Goal: Participate in discussion: Engage in conversation with other users on a specific topic

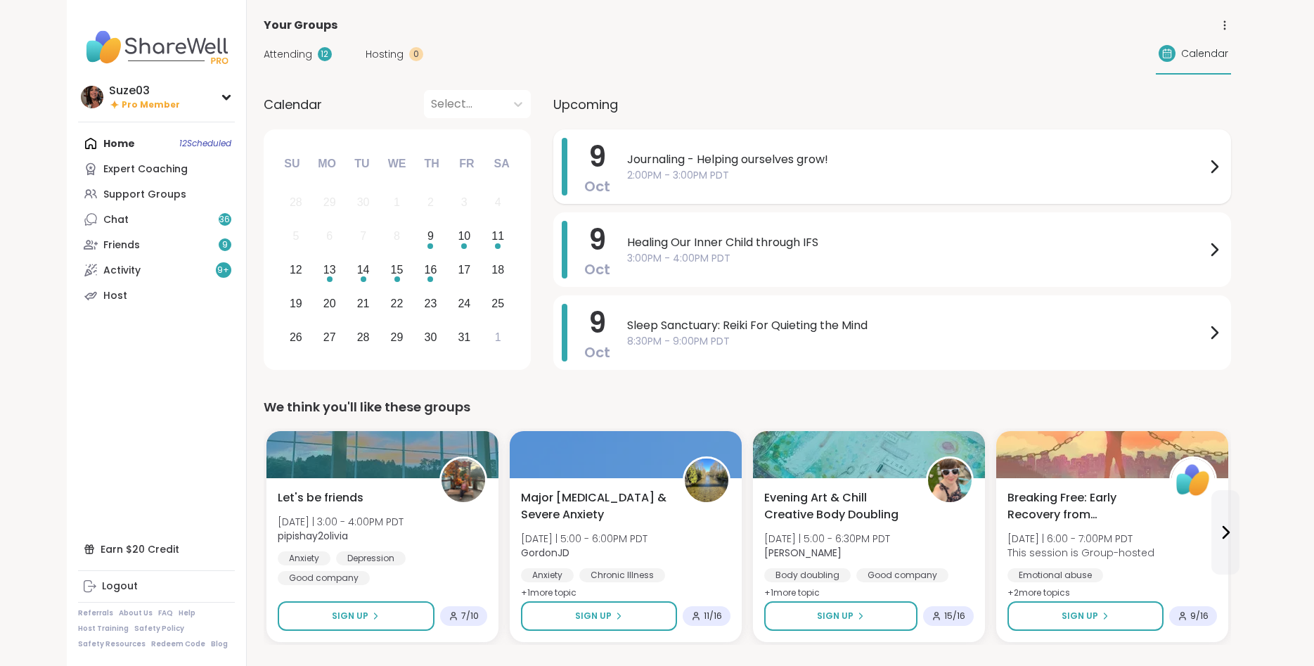
click at [799, 162] on span "Journaling - Helping ourselves grow!" at bounding box center [916, 159] width 579 height 17
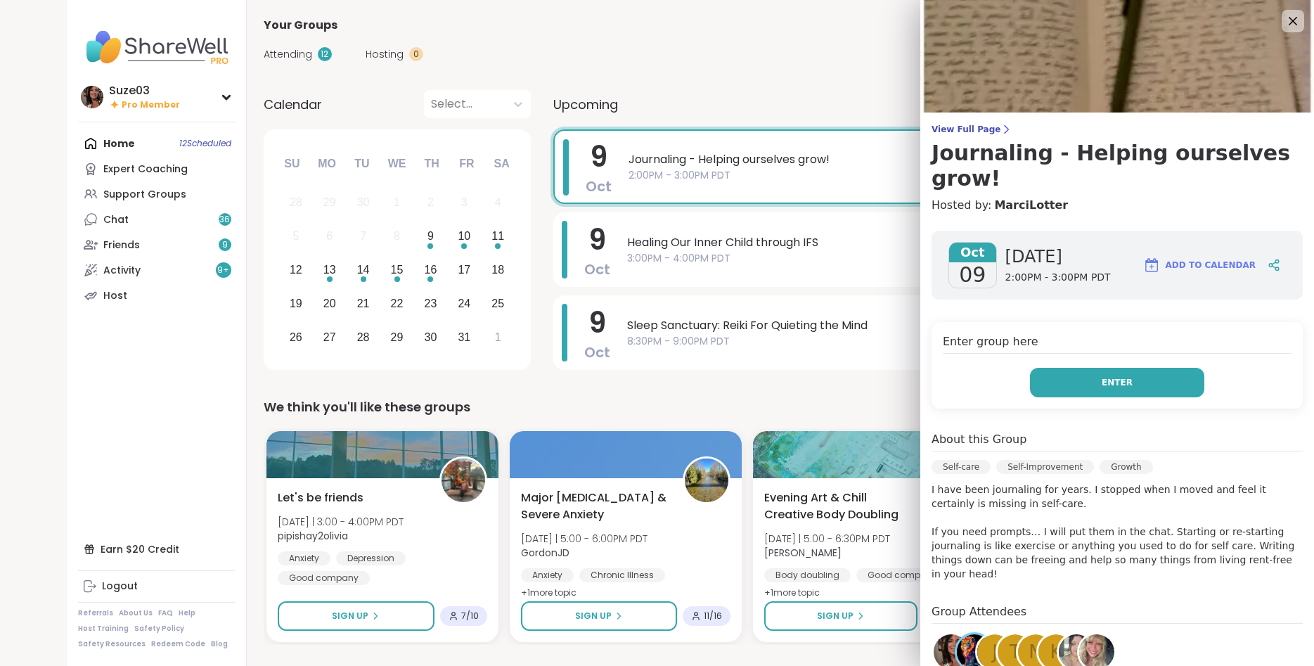
click at [1075, 368] on button "Enter" at bounding box center [1117, 383] width 174 height 30
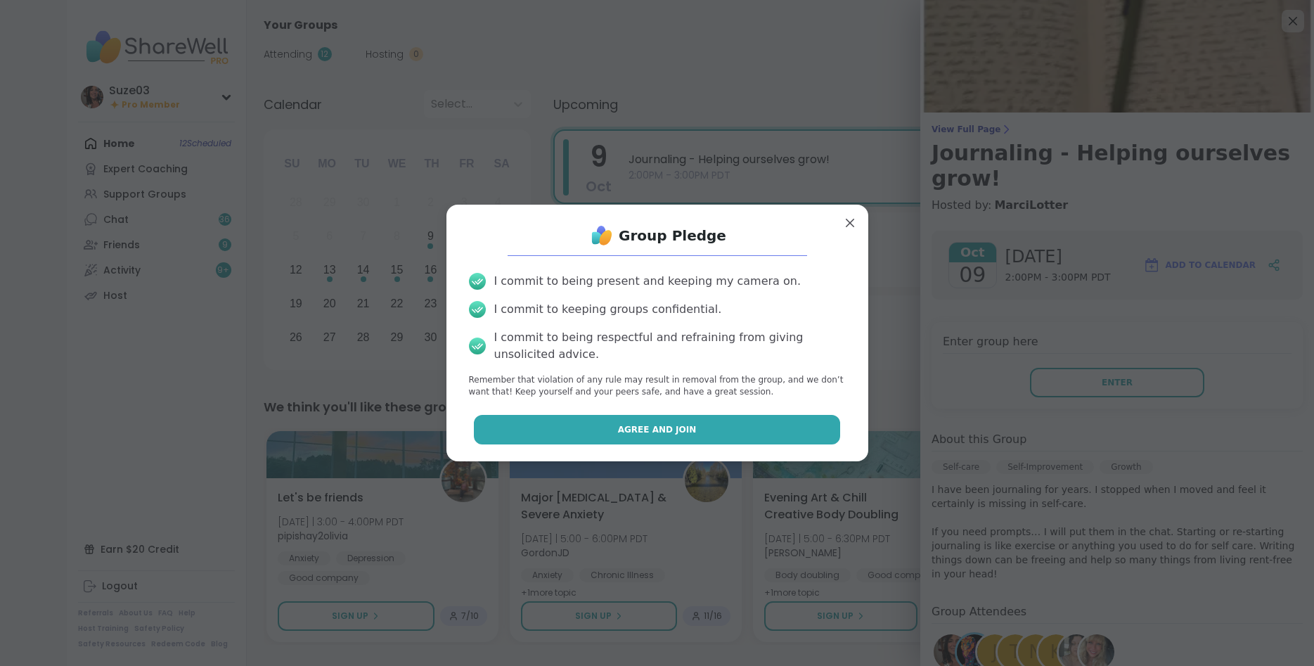
click at [753, 426] on button "Agree and Join" at bounding box center [657, 430] width 366 height 30
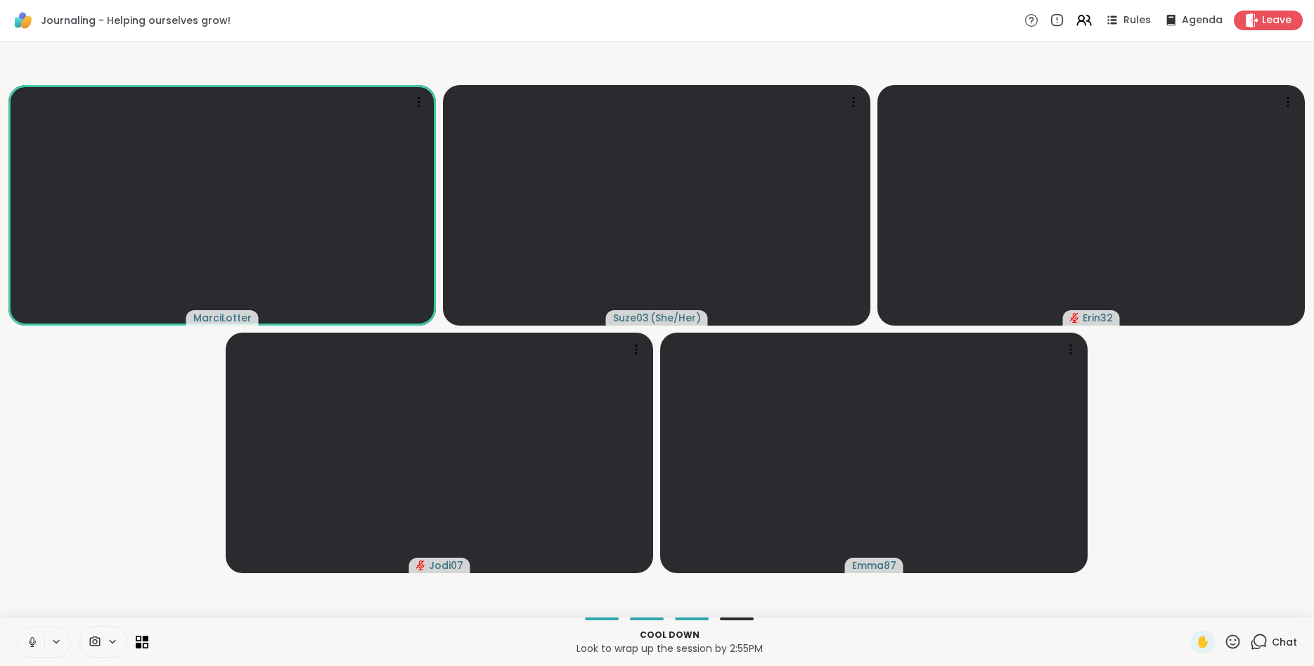
click at [34, 639] on icon at bounding box center [32, 642] width 13 height 13
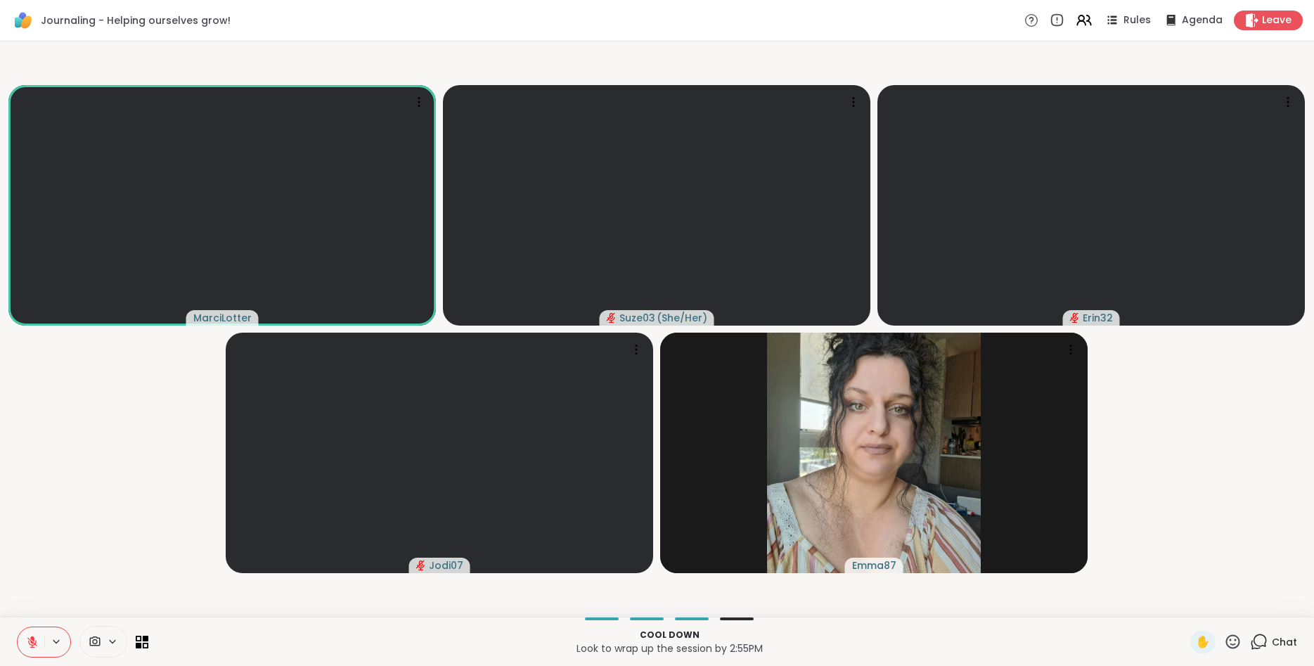
click at [34, 639] on icon at bounding box center [32, 642] width 13 height 13
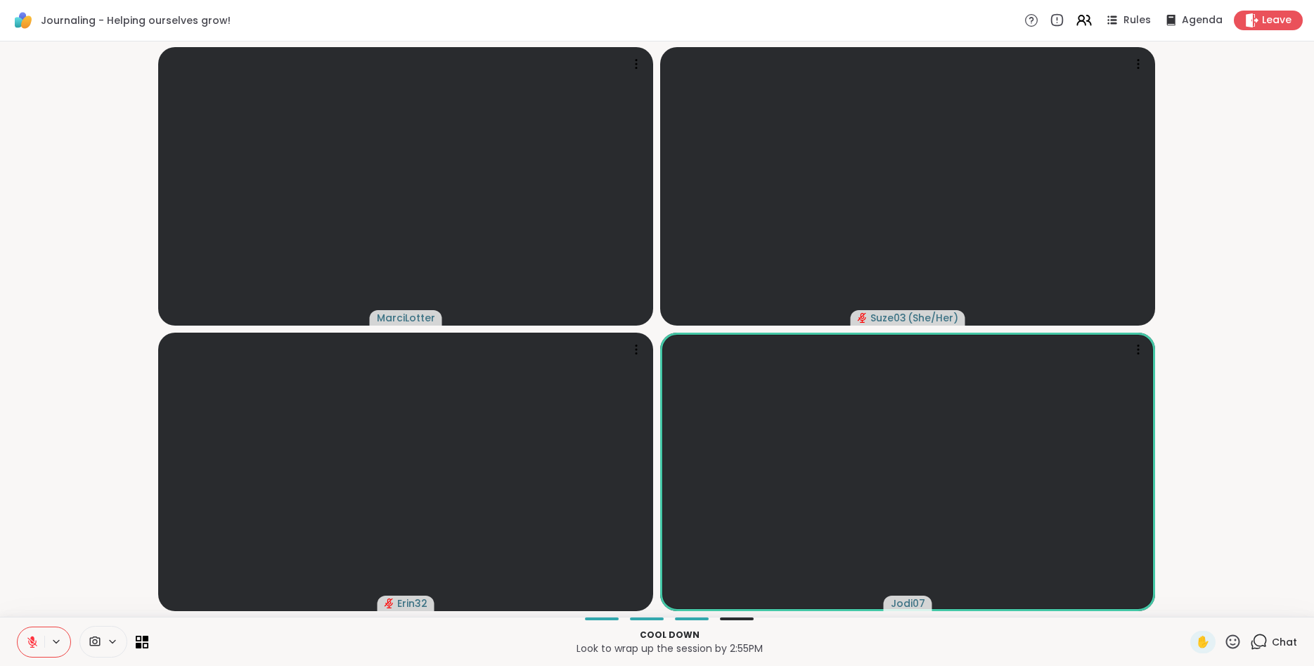
click at [34, 639] on icon at bounding box center [32, 642] width 13 height 13
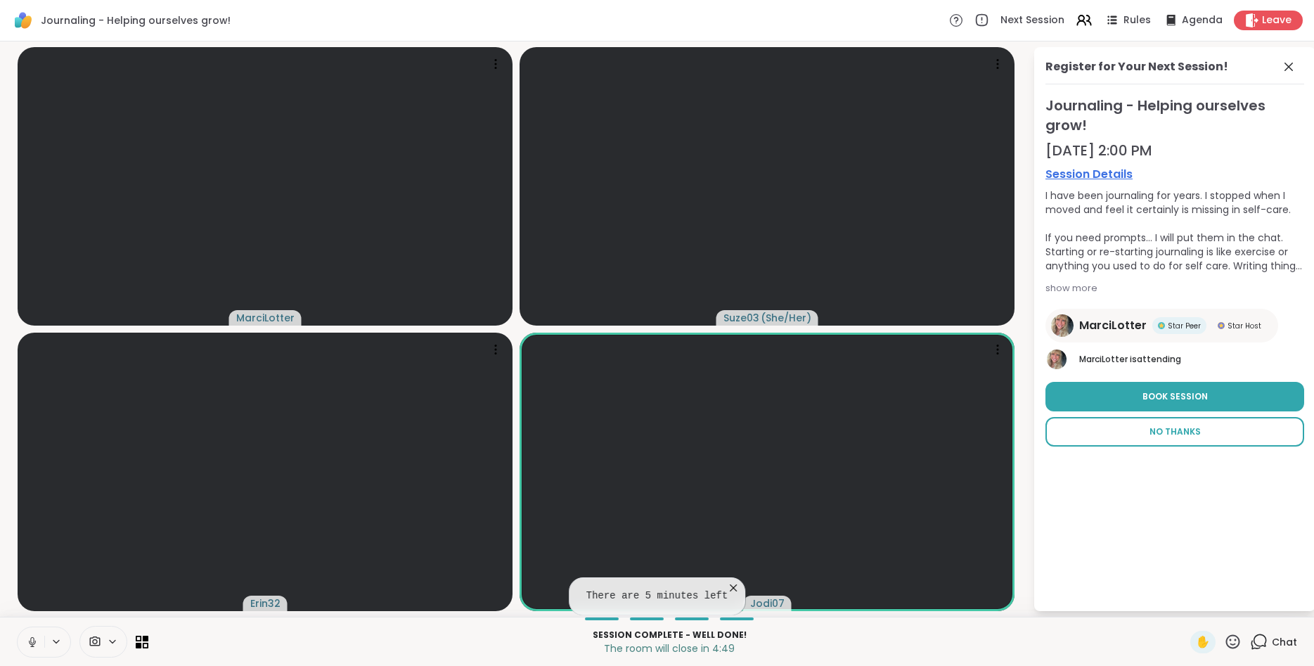
click at [1183, 439] on button "No Thanks" at bounding box center [1175, 432] width 259 height 30
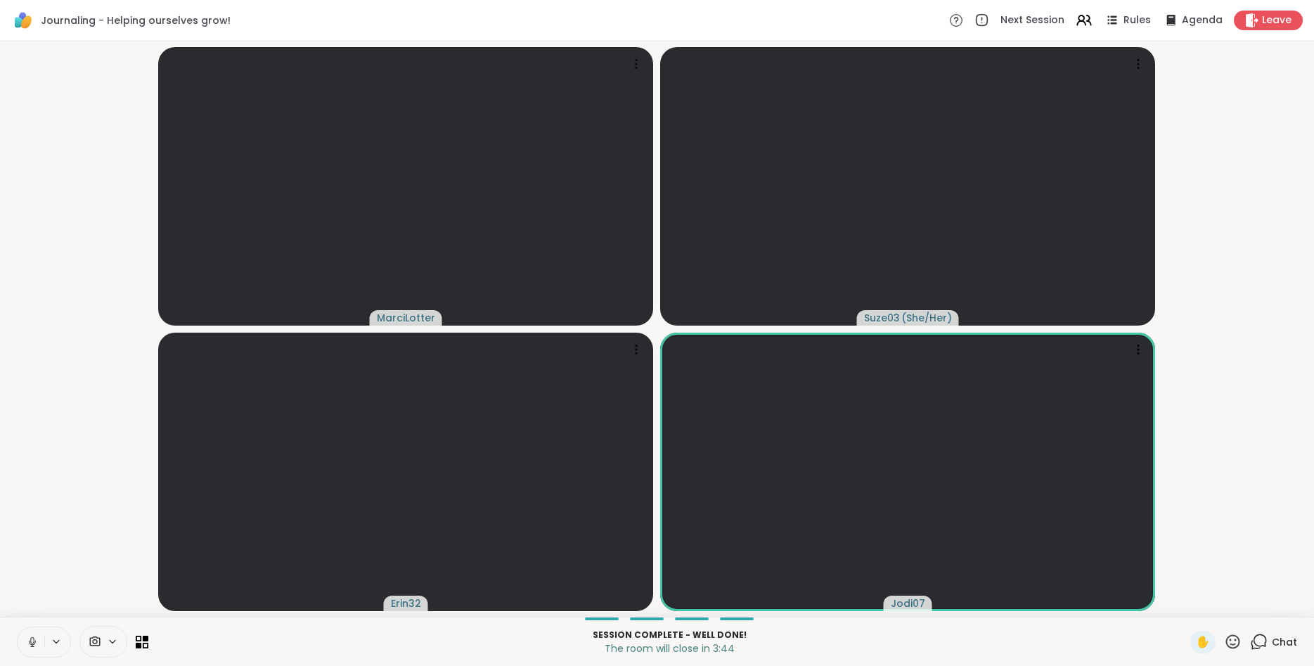
click at [29, 637] on icon at bounding box center [32, 642] width 13 height 13
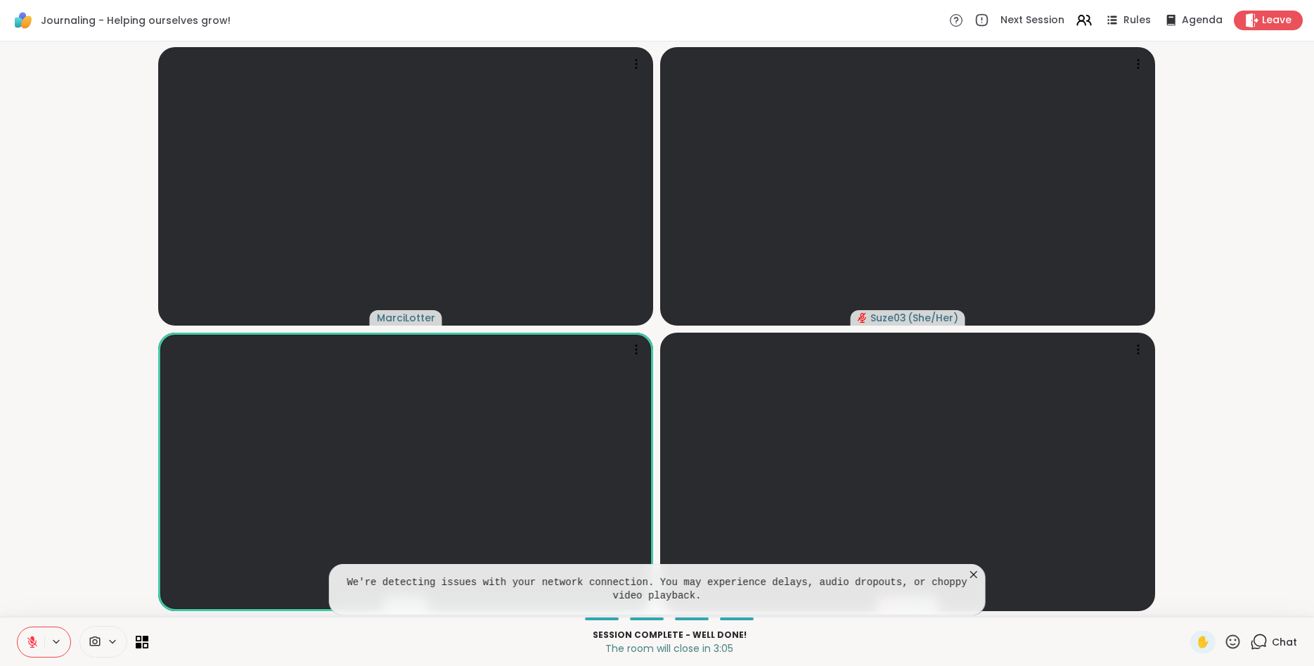
click at [1232, 638] on icon at bounding box center [1233, 642] width 18 height 18
click at [1190, 602] on span "❤️" at bounding box center [1192, 604] width 14 height 17
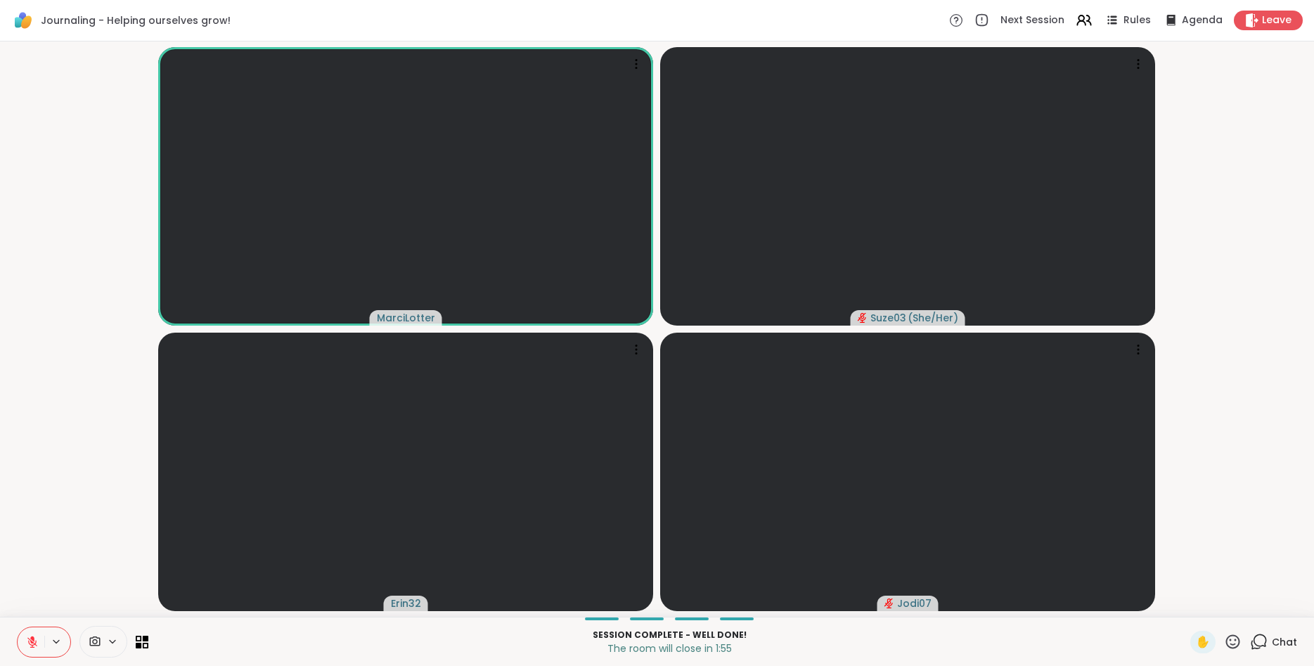
click at [21, 646] on button at bounding box center [31, 642] width 27 height 30
click at [37, 639] on icon at bounding box center [32, 642] width 13 height 13
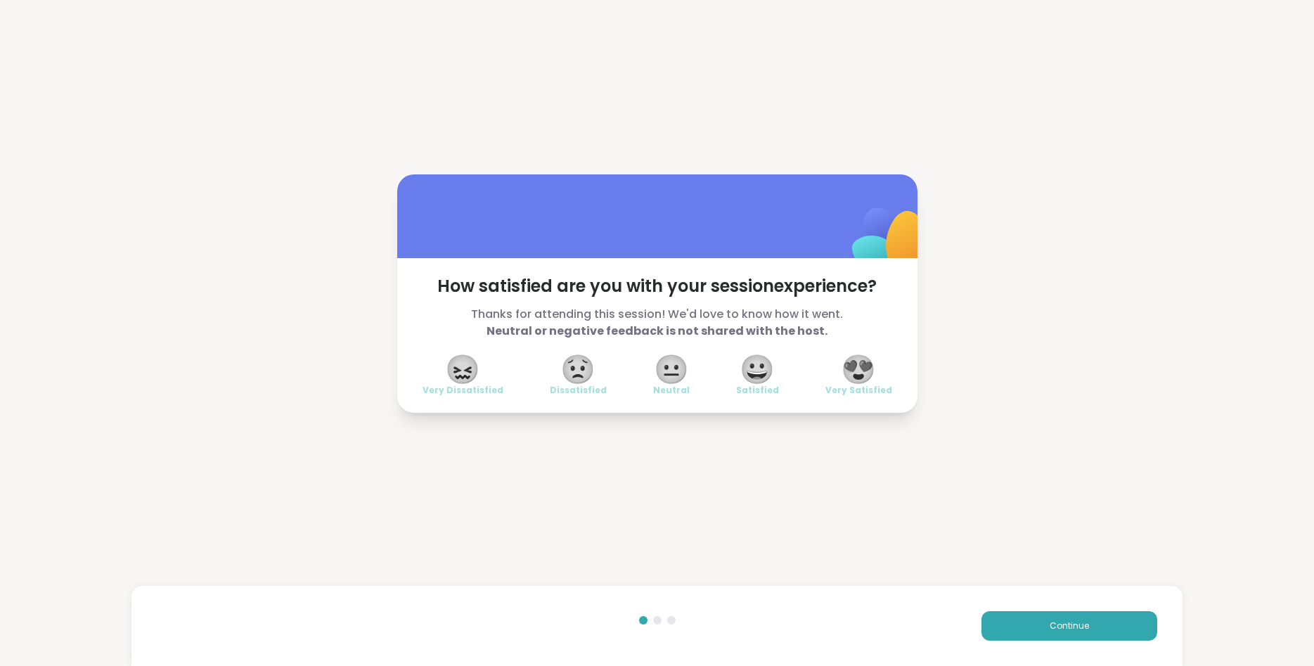
click at [763, 367] on span "😀" at bounding box center [757, 368] width 35 height 25
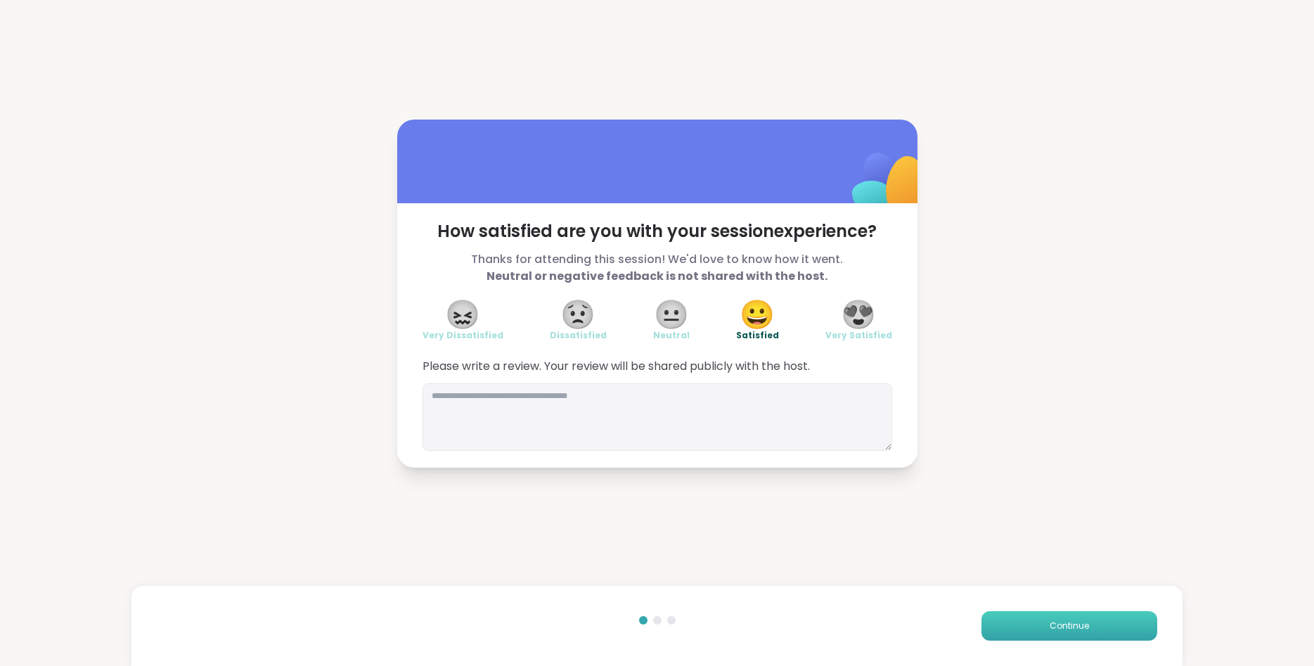
click at [1109, 626] on button "Continue" at bounding box center [1070, 626] width 176 height 30
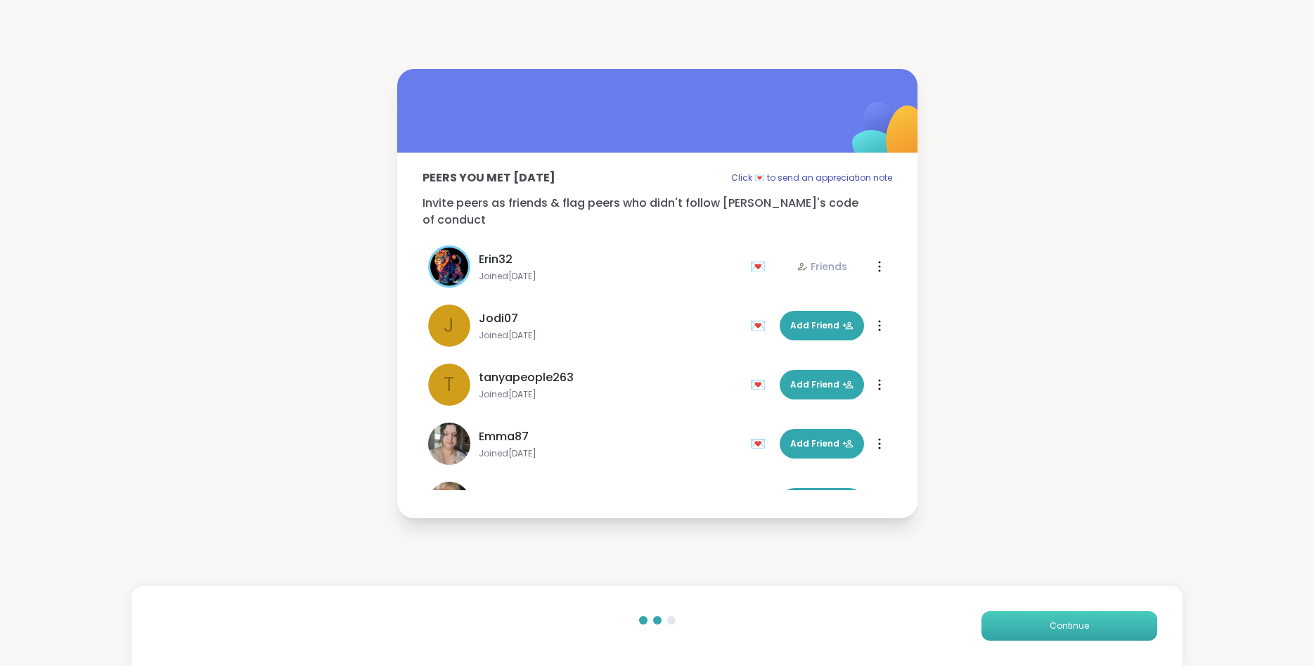
click at [1109, 626] on button "Continue" at bounding box center [1070, 626] width 176 height 30
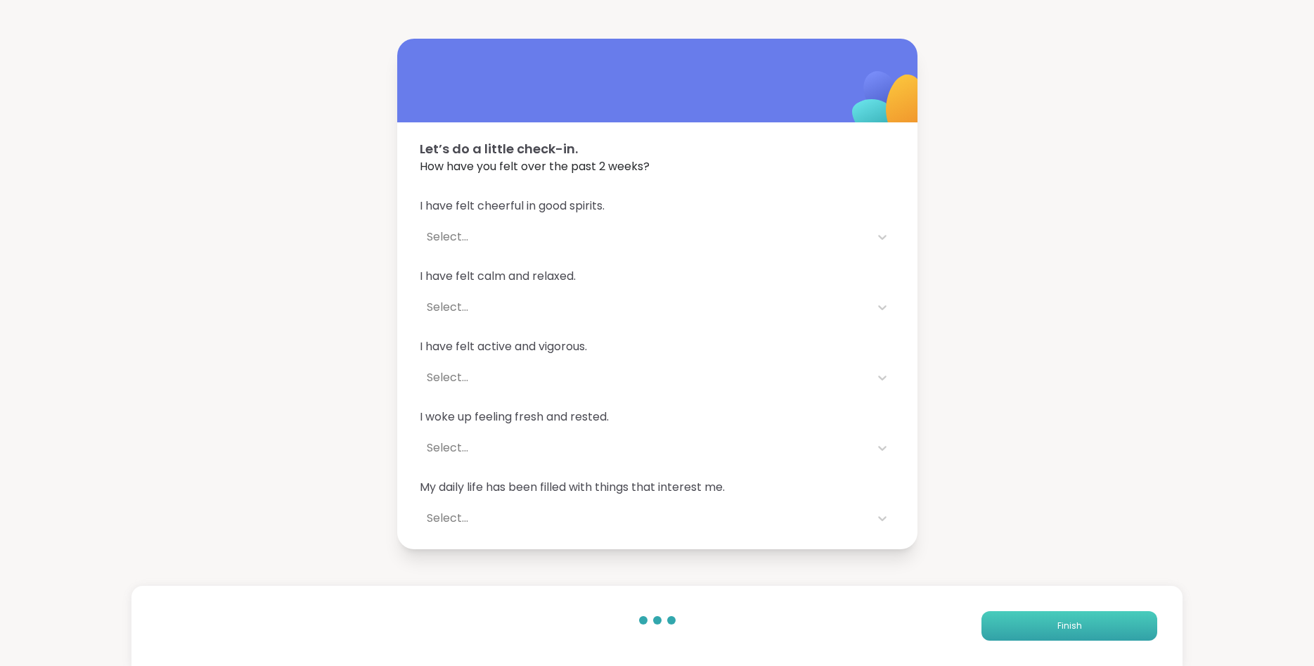
click at [1109, 626] on button "Finish" at bounding box center [1070, 626] width 176 height 30
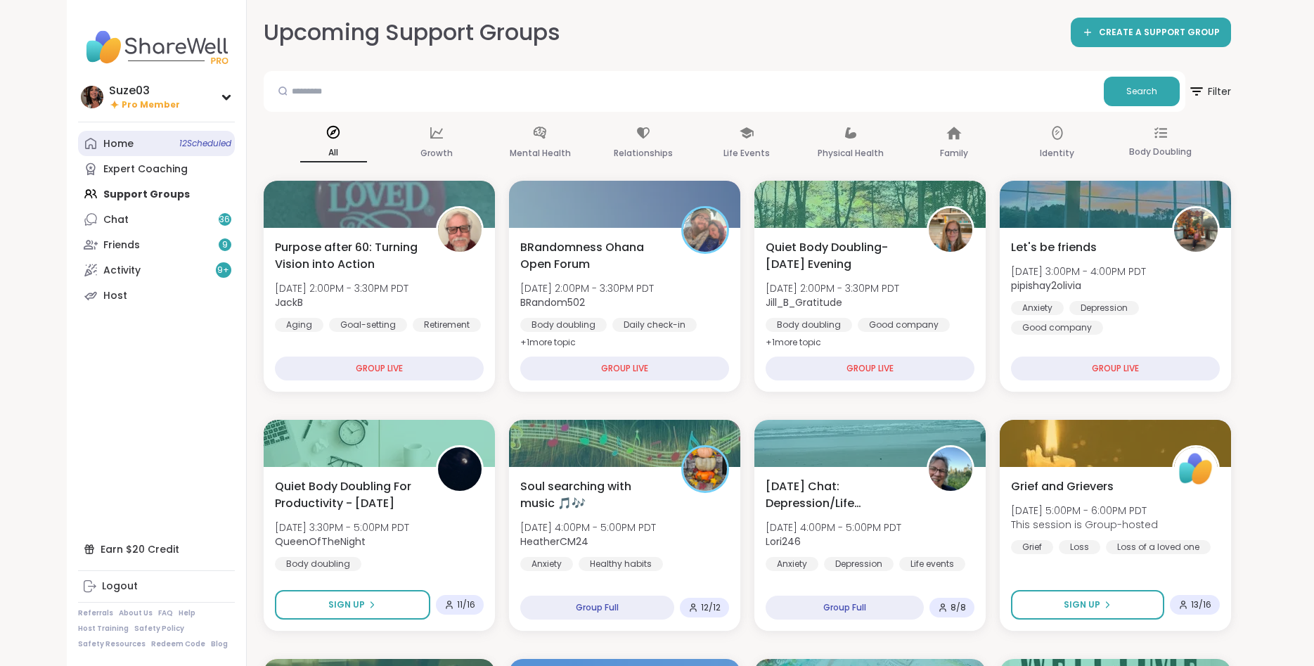
click at [172, 132] on link "Home 12 Scheduled" at bounding box center [156, 143] width 157 height 25
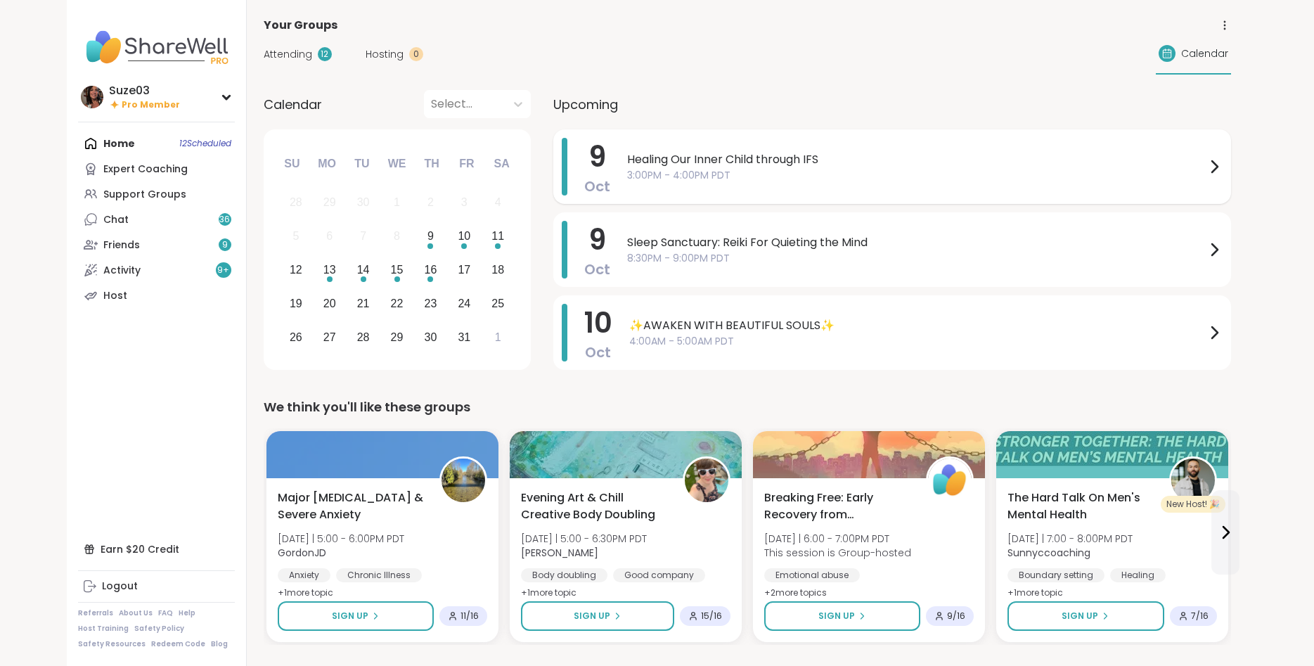
click at [740, 162] on span "Healing Our Inner Child through IFS" at bounding box center [916, 159] width 579 height 17
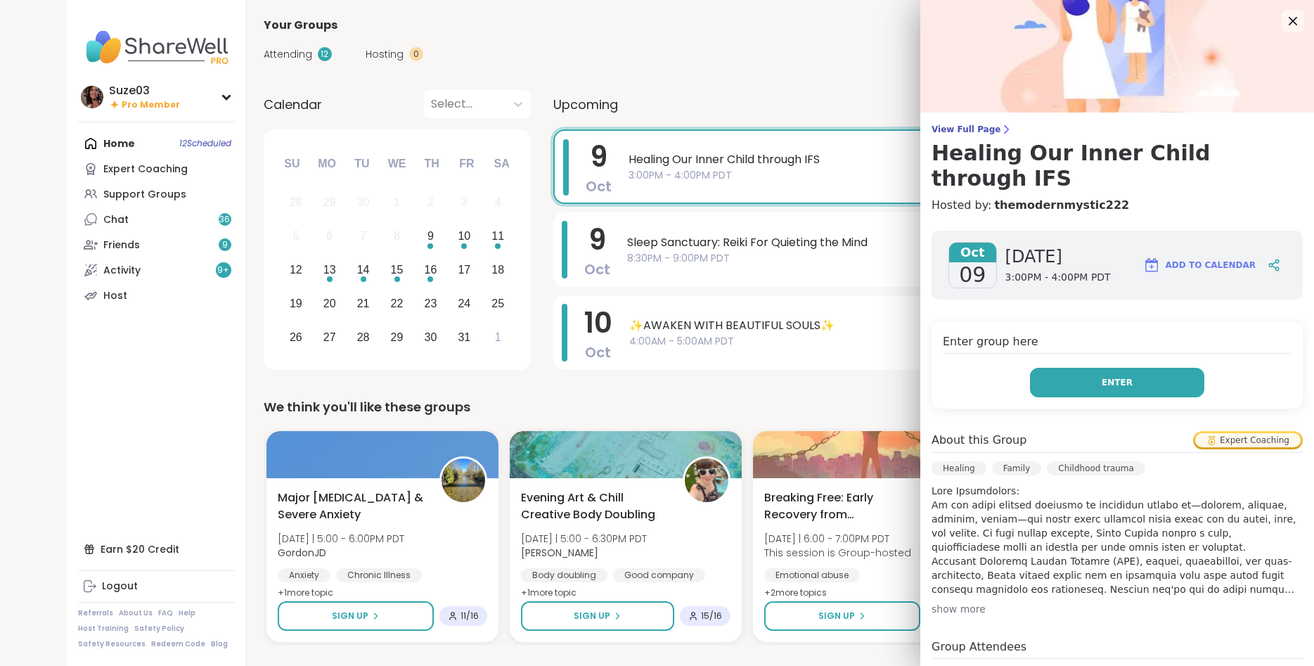
click at [1148, 368] on button "Enter" at bounding box center [1117, 383] width 174 height 30
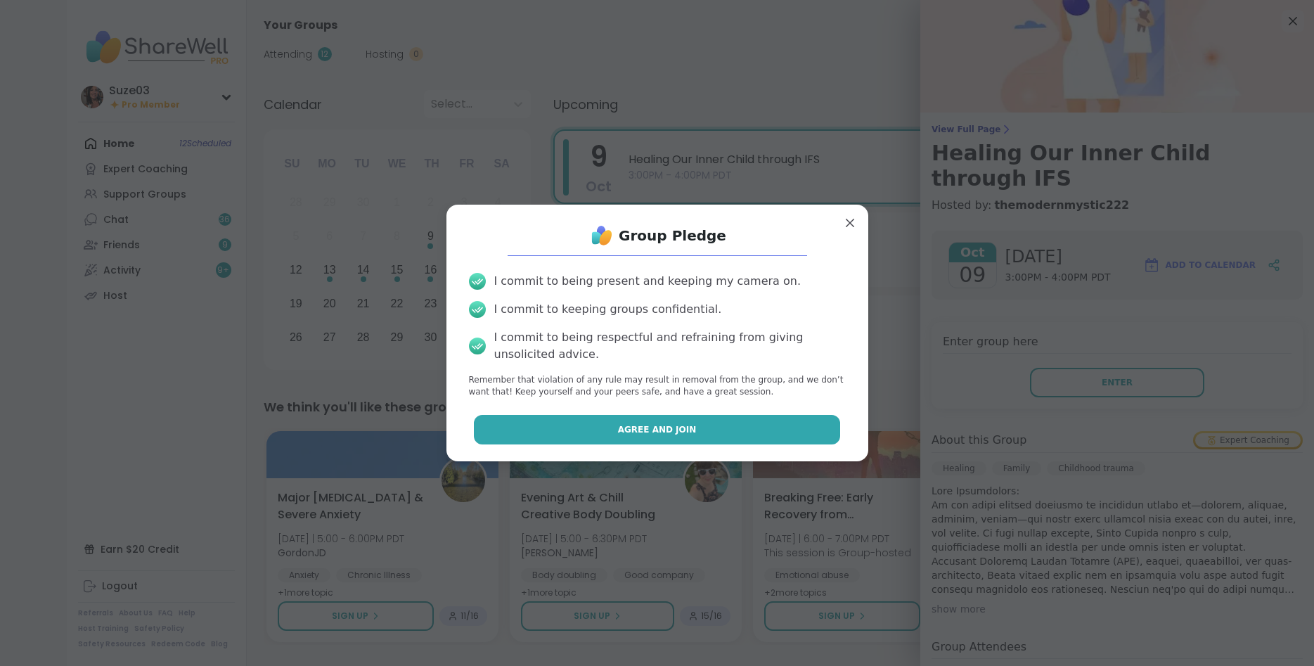
click at [800, 419] on button "Agree and Join" at bounding box center [657, 430] width 366 height 30
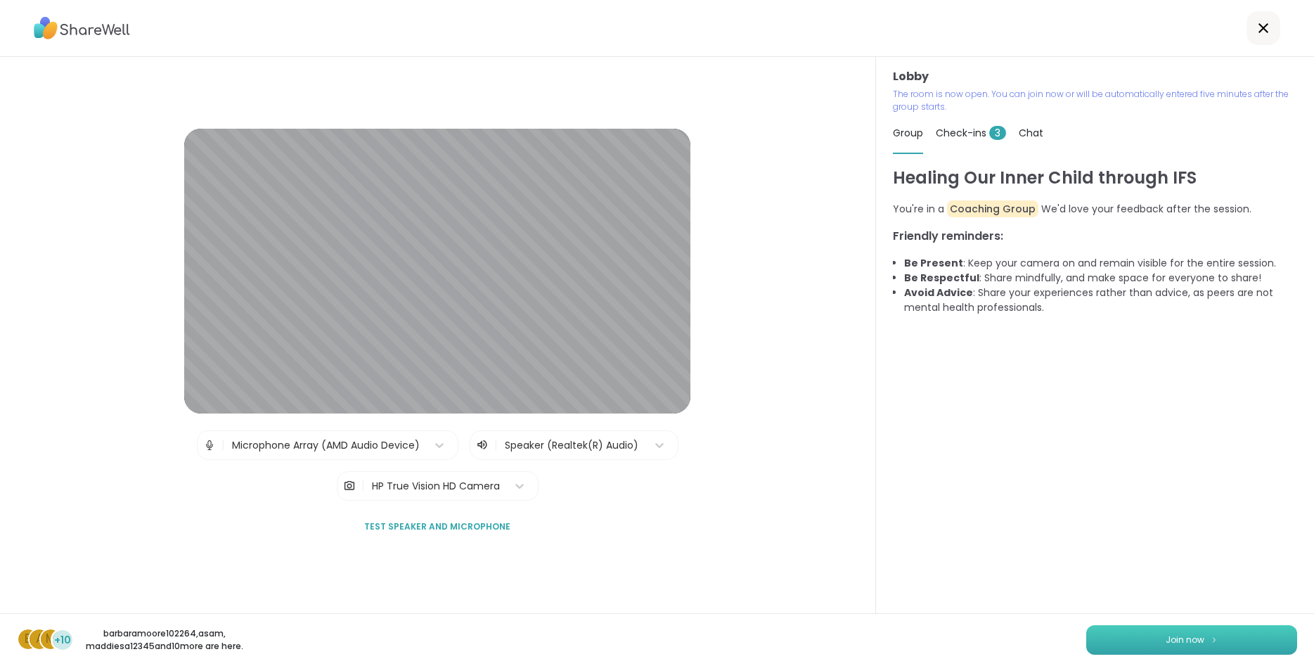
click at [1188, 625] on button "Join now" at bounding box center [1191, 640] width 211 height 30
